Goal: Browse casually: Explore the website without a specific task or goal

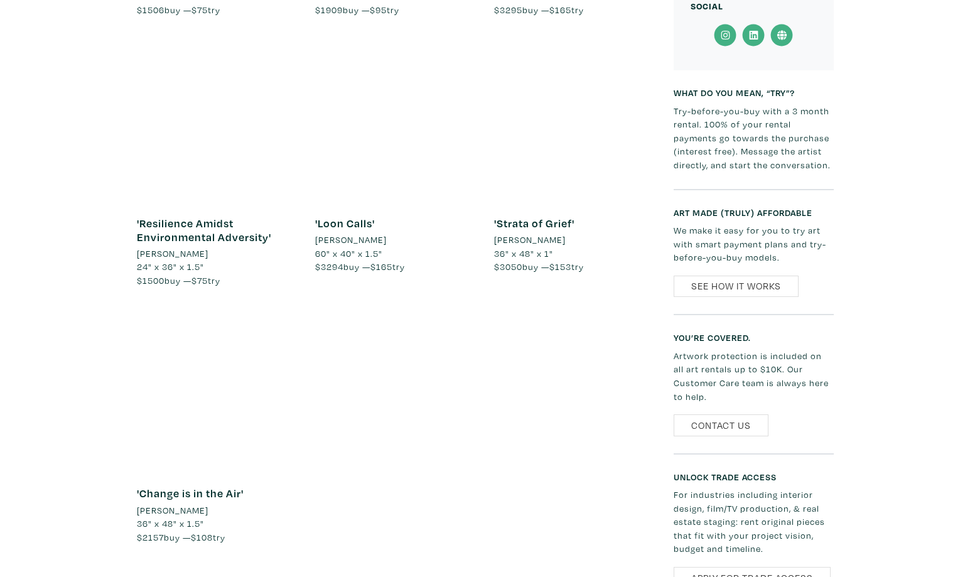
scroll to position [1086, 0]
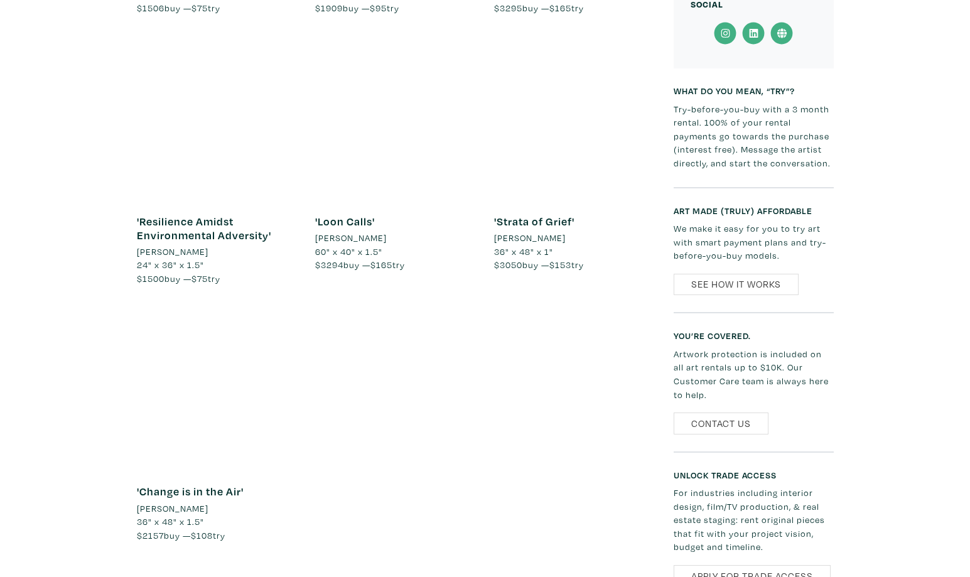
click at [345, 178] on div at bounding box center [395, 120] width 160 height 160
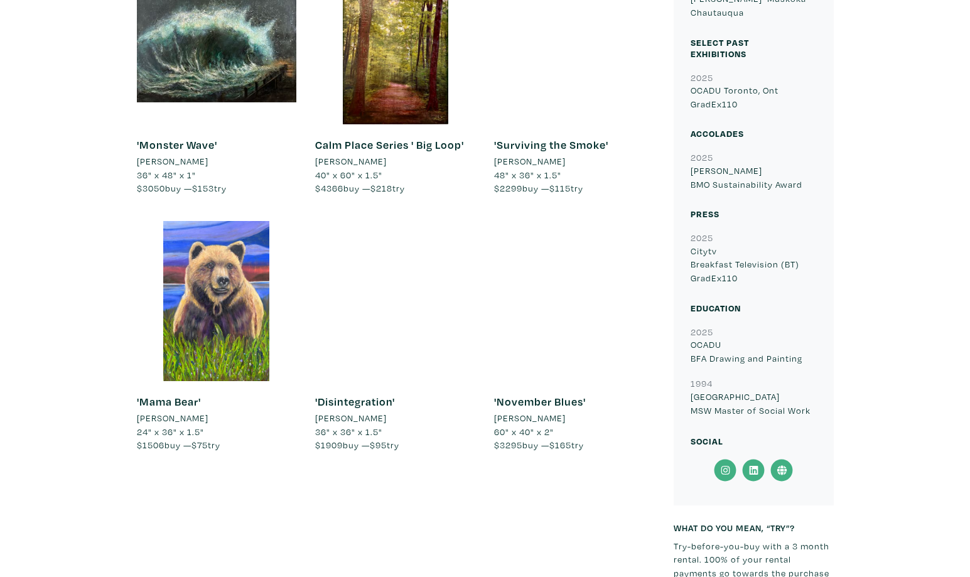
scroll to position [661, 0]
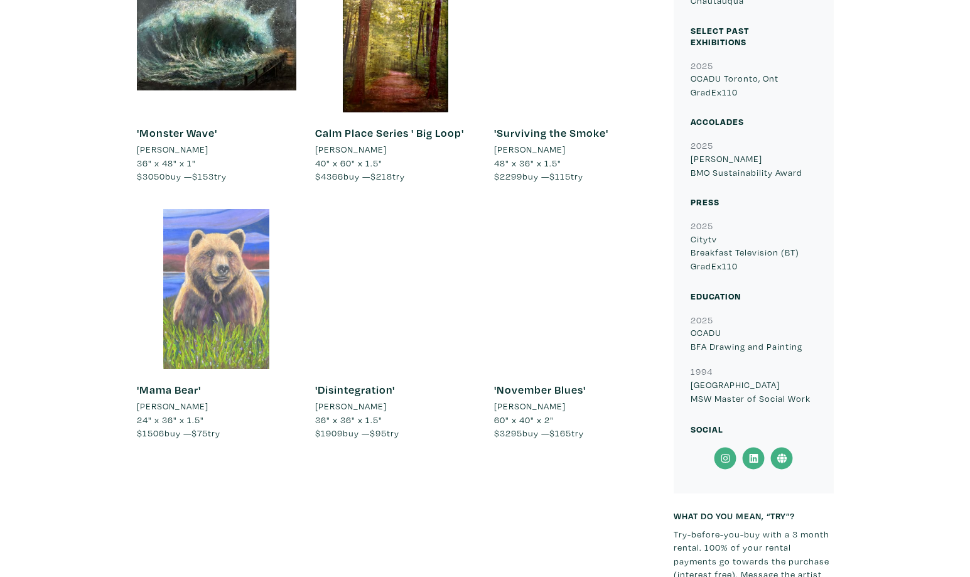
click at [243, 265] on div at bounding box center [217, 289] width 160 height 160
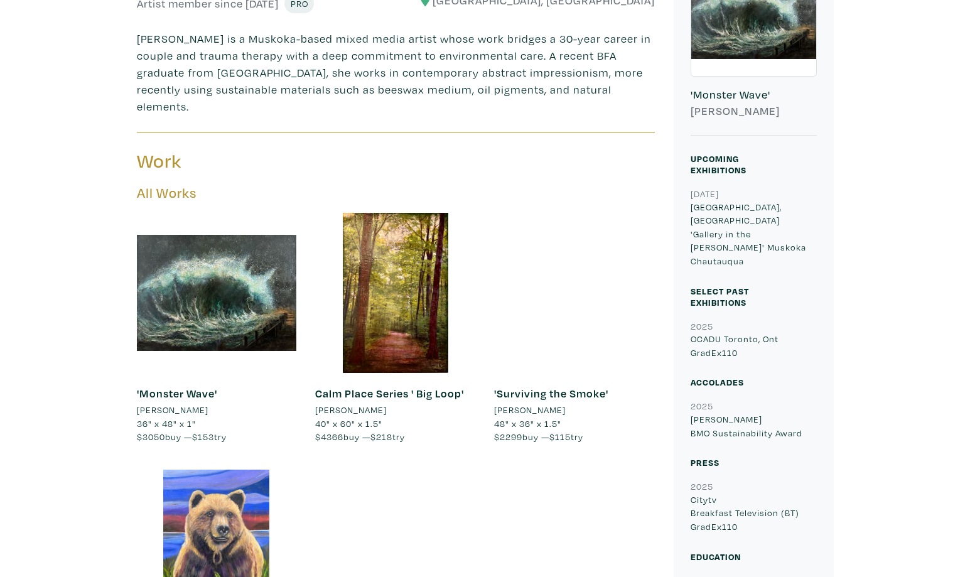
scroll to position [360, 0]
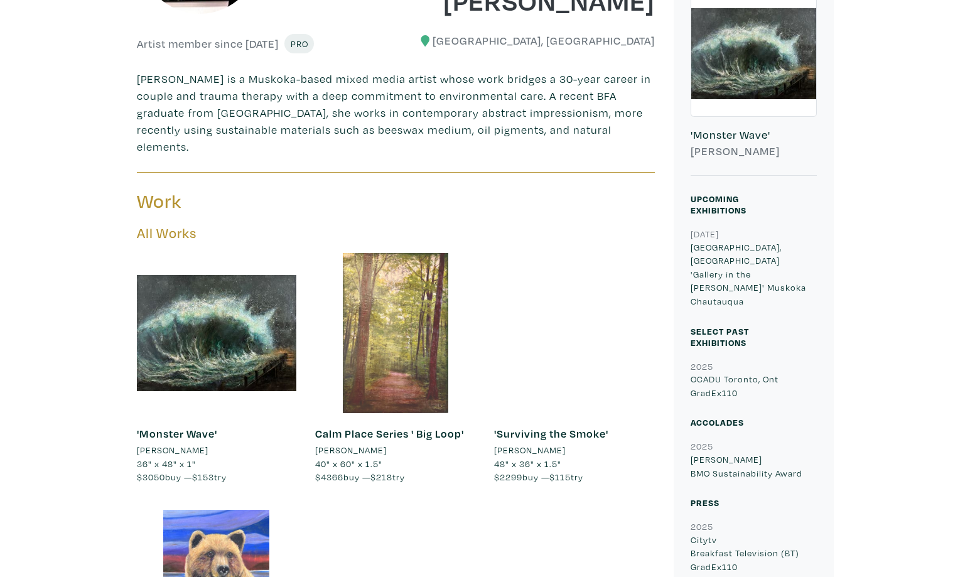
click at [405, 348] on div at bounding box center [395, 333] width 160 height 160
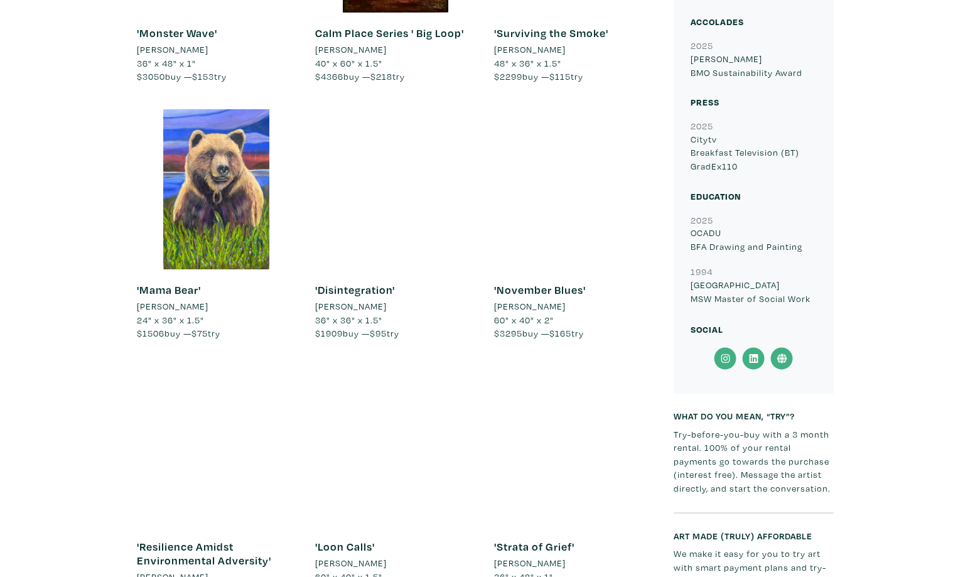
scroll to position [742, 0]
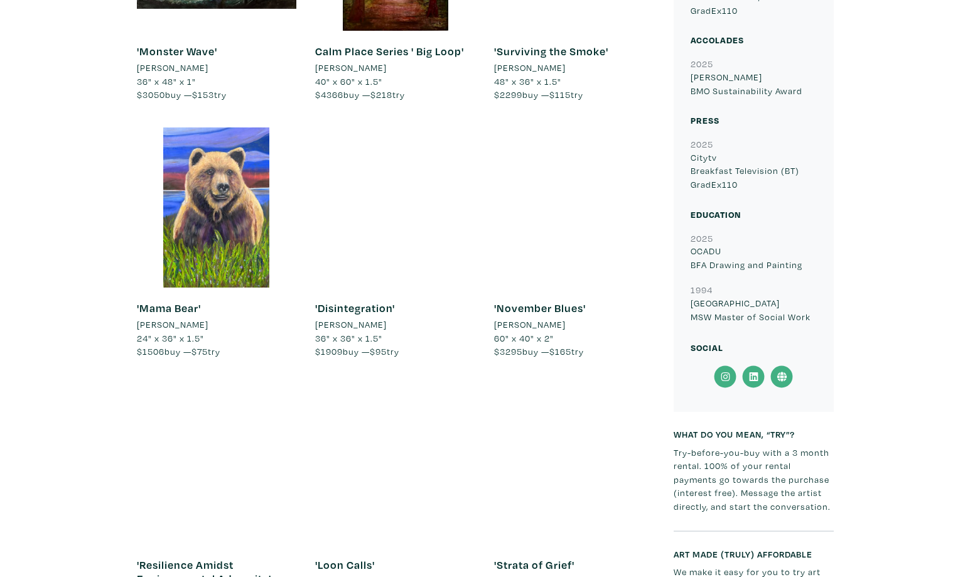
click at [731, 366] on icon at bounding box center [726, 377] width 28 height 23
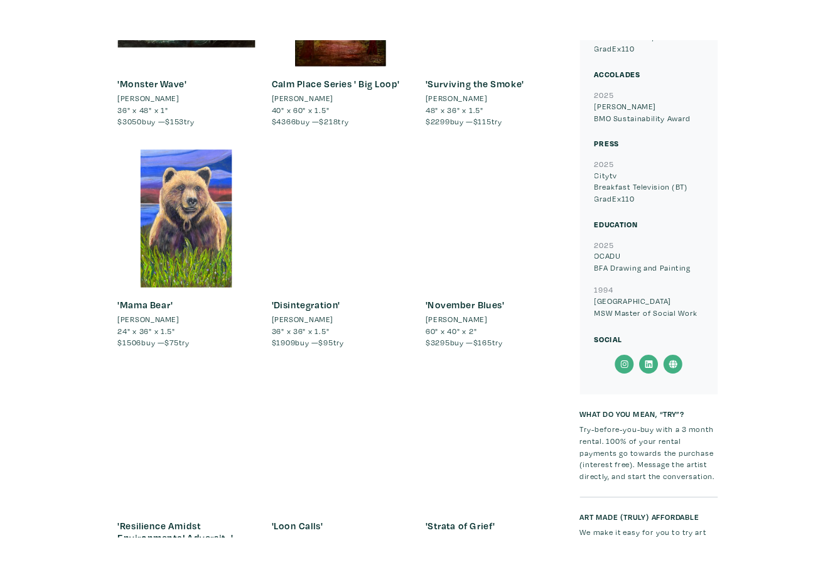
scroll to position [709, 0]
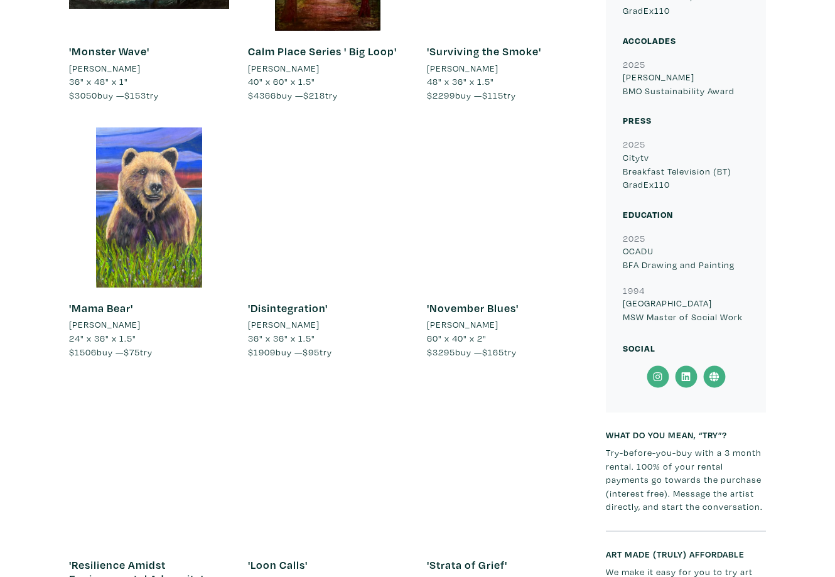
click at [717, 366] on icon at bounding box center [714, 377] width 28 height 23
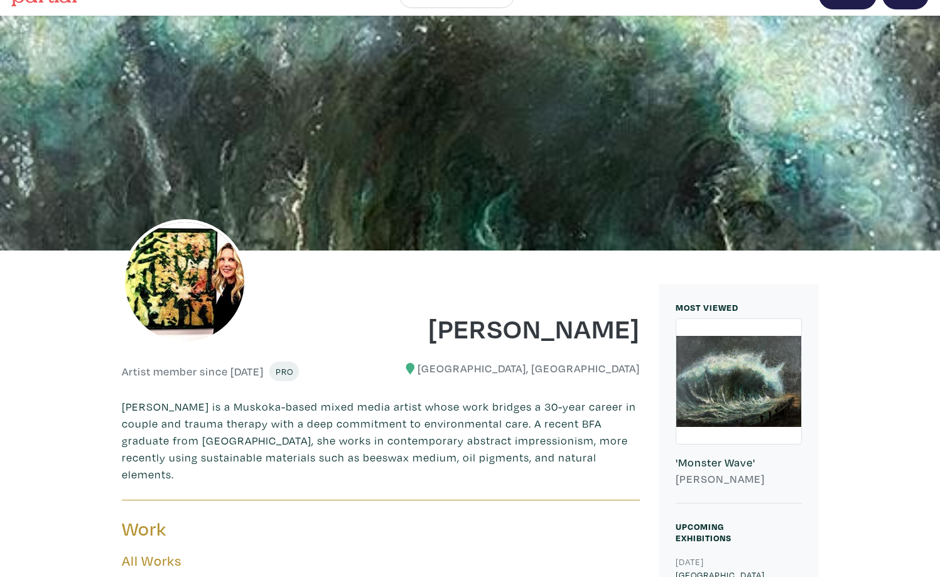
scroll to position [0, 0]
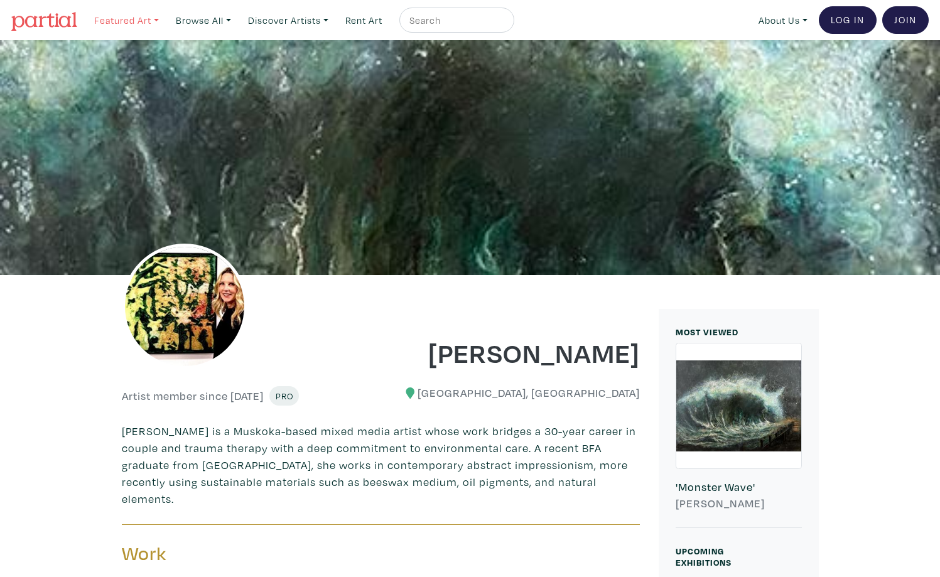
click at [123, 24] on link "Featured Art" at bounding box center [127, 21] width 76 height 26
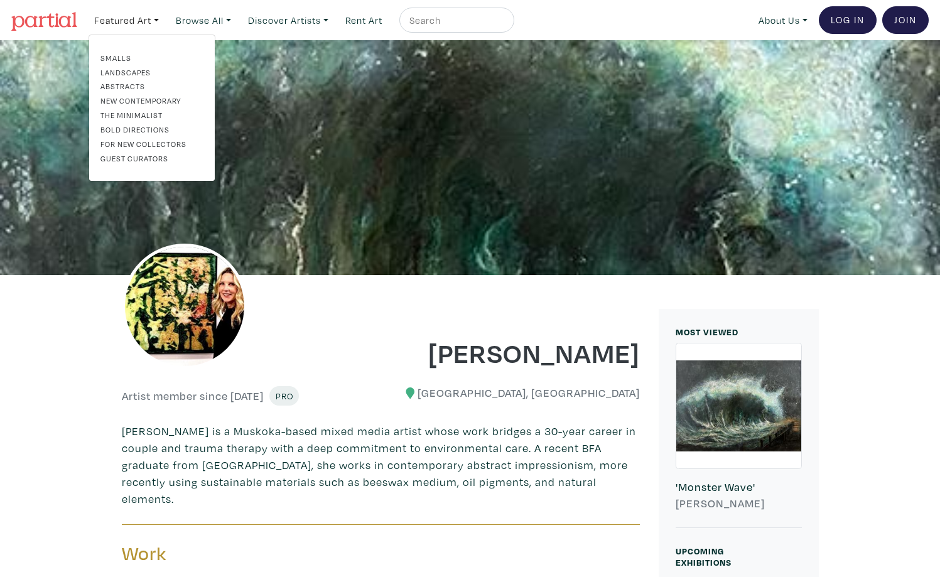
click at [135, 70] on link "Landscapes" at bounding box center [151, 72] width 103 height 11
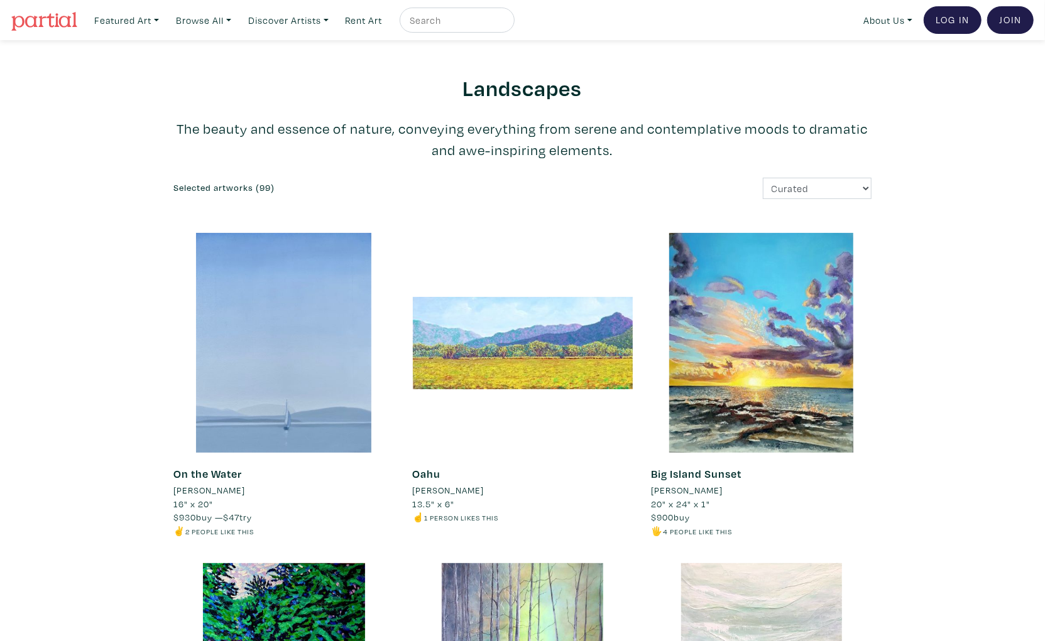
click at [51, 15] on img at bounding box center [44, 21] width 66 height 19
